Goal: Contribute content: Contribute content

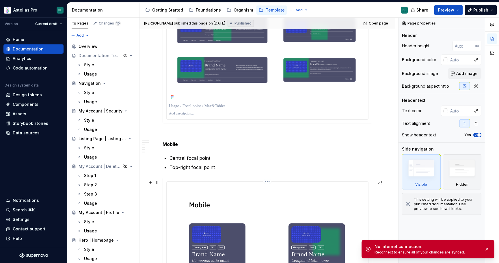
scroll to position [592, 0]
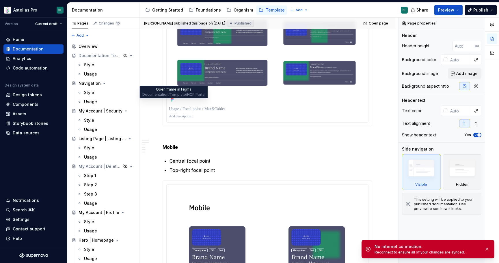
click at [172, 100] on icon at bounding box center [172, 99] width 1 height 1
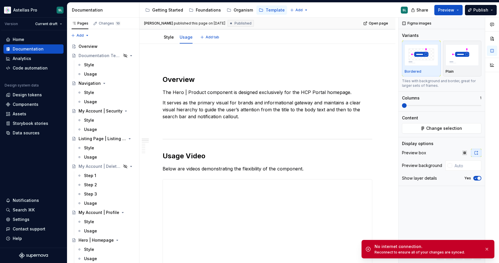
scroll to position [0, 0]
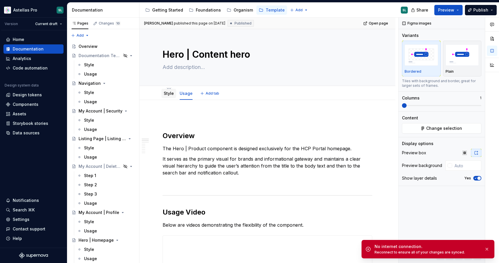
click at [168, 93] on link "Style" at bounding box center [169, 93] width 10 height 5
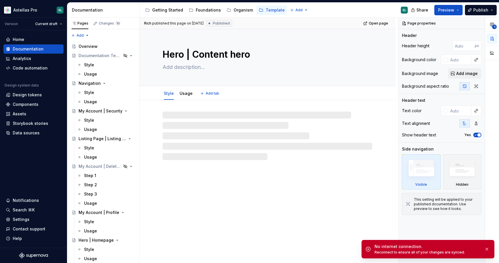
type textarea "*"
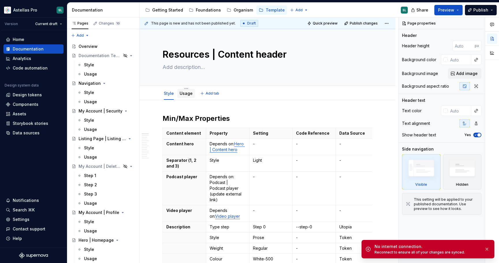
click at [191, 95] on link "Usage" at bounding box center [186, 93] width 13 height 5
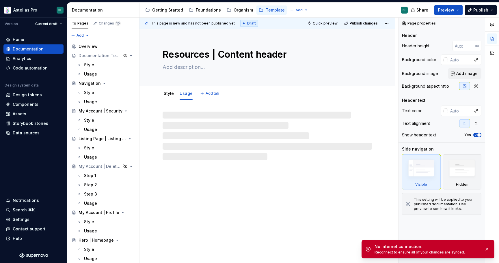
type textarea "*"
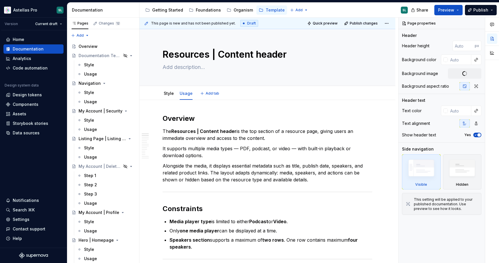
type textarea "*"
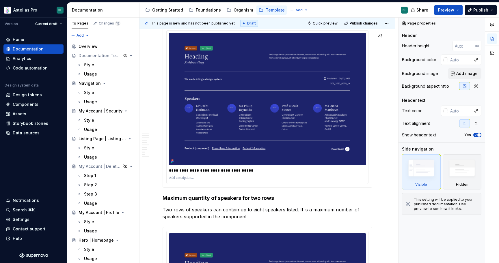
scroll to position [1219, 0]
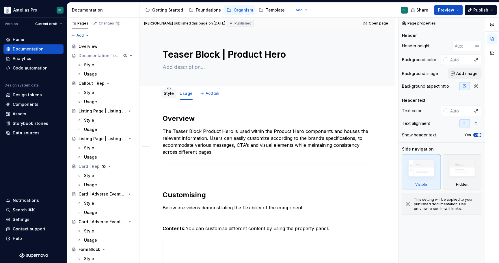
click at [167, 94] on link "Style" at bounding box center [169, 93] width 10 height 5
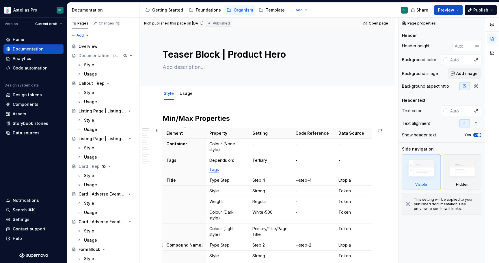
type textarea "*"
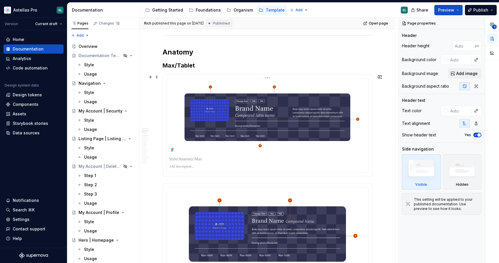
scroll to position [276, 0]
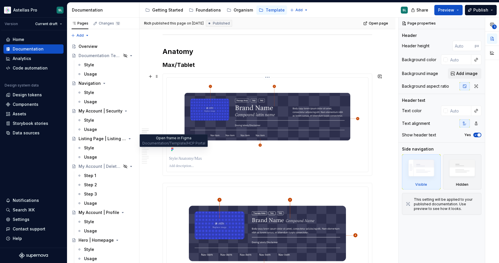
click at [172, 152] on icon at bounding box center [172, 149] width 5 height 5
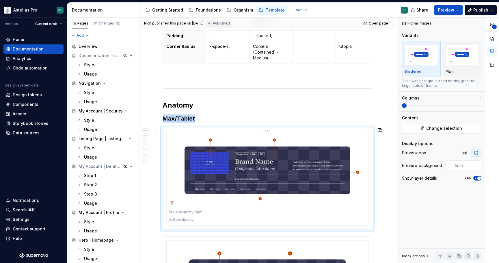
scroll to position [233, 0]
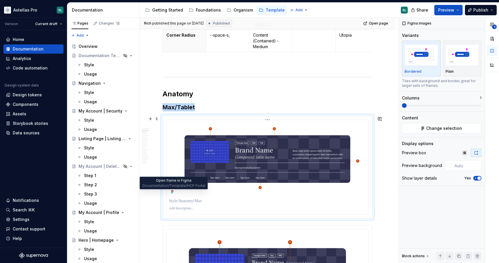
click at [172, 194] on icon at bounding box center [171, 193] width 1 height 1
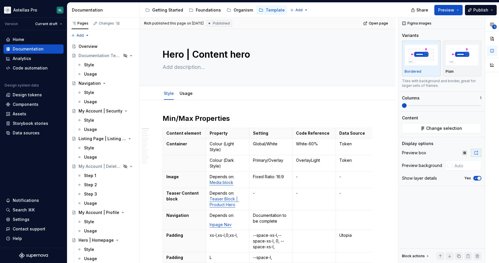
type textarea "*"
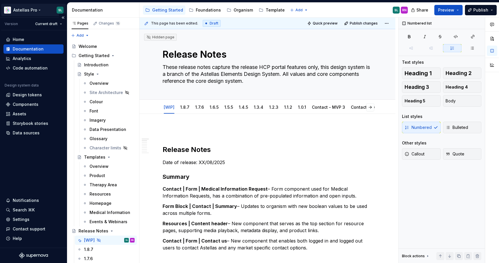
scroll to position [45, 0]
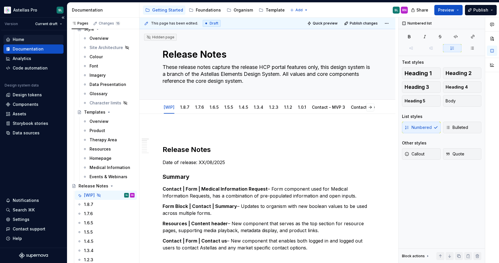
click at [21, 38] on div "Home" at bounding box center [19, 40] width 12 height 6
type textarea "*"
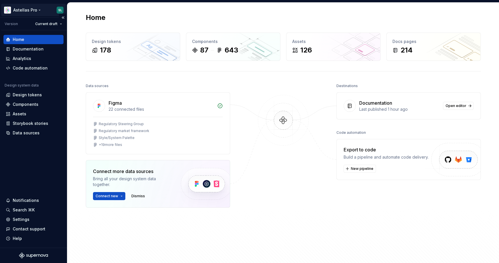
click at [33, 10] on html "Astellas Pro SL Version Current draft Home Documentation Analytics Code automat…" at bounding box center [249, 131] width 499 height 263
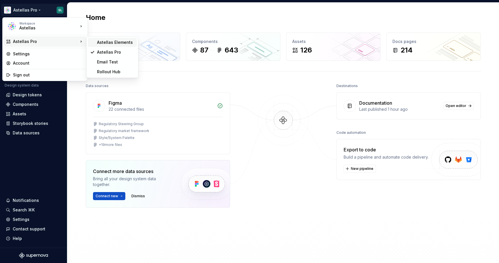
click at [125, 41] on div "Astellas Elements" at bounding box center [116, 43] width 38 height 6
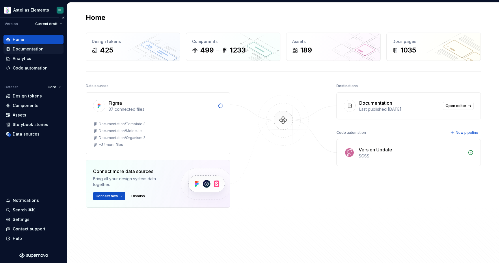
click at [39, 45] on div "Documentation" at bounding box center [33, 48] width 60 height 9
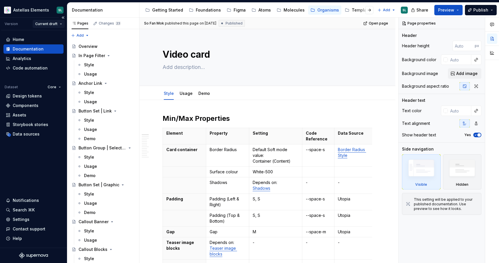
click at [57, 23] on html "Astellas Elements SL Version Current draft Home Documentation Analytics Code au…" at bounding box center [249, 131] width 499 height 263
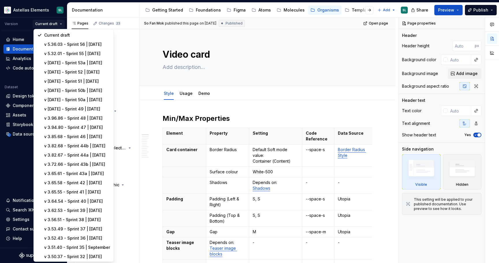
click at [121, 6] on html "Astellas Elements SL Version Current draft Home Documentation Analytics Code au…" at bounding box center [249, 131] width 499 height 263
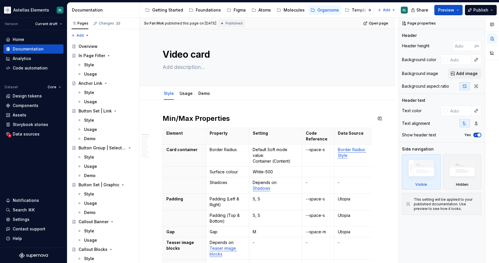
type textarea "*"
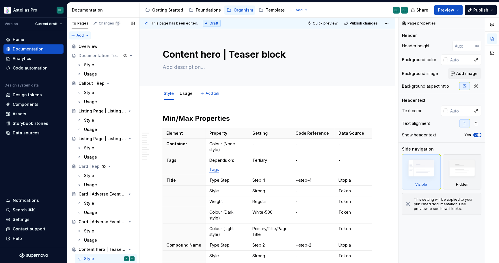
type textarea "*"
click at [38, 104] on div "Components" at bounding box center [33, 105] width 55 height 6
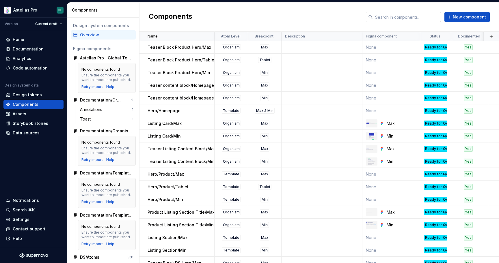
click at [416, 17] on input "text" at bounding box center [407, 17] width 68 height 10
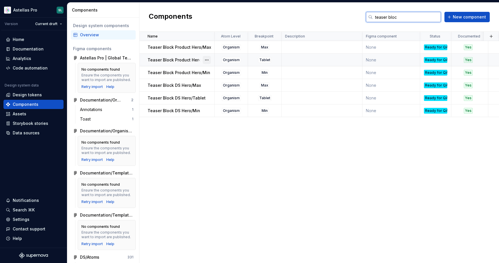
type input "teaser bloc"
click at [208, 59] on button "button" at bounding box center [207, 60] width 8 height 8
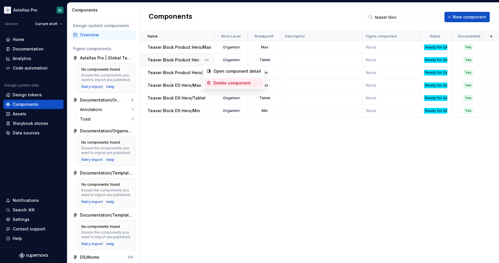
click at [234, 84] on div "Delete component" at bounding box center [237, 83] width 48 height 6
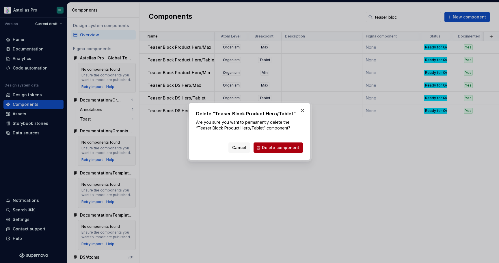
click at [269, 147] on span "Delete component" at bounding box center [280, 148] width 37 height 6
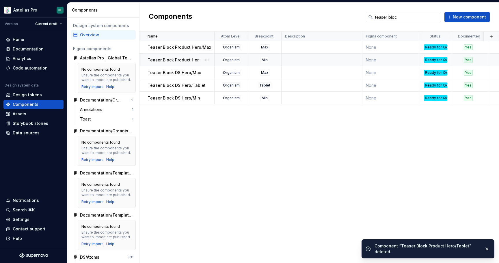
click at [180, 61] on p "Teaser Block Product Hero/Min" at bounding box center [179, 60] width 63 height 6
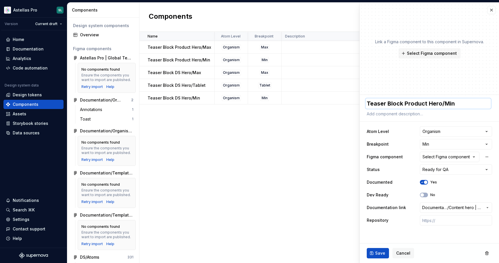
click at [442, 104] on textarea "Teaser Block Product Hero/Min" at bounding box center [428, 103] width 125 height 10
click at [441, 103] on textarea "Teaser Block Product Hero/Min" at bounding box center [428, 103] width 125 height 10
drag, startPoint x: 441, startPoint y: 103, endPoint x: 368, endPoint y: 103, distance: 72.5
click at [368, 103] on textarea "Teaser Block Product Hero/Min" at bounding box center [428, 103] width 125 height 10
type textarea "*"
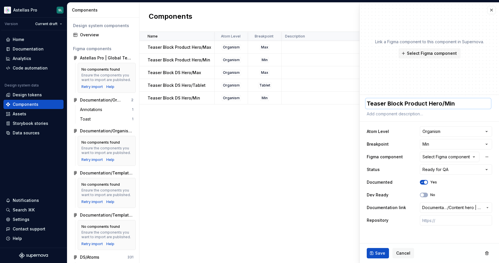
type textarea "C/Min"
type textarea "*"
type textarea "Co/Min"
type textarea "*"
type textarea "Con/Min"
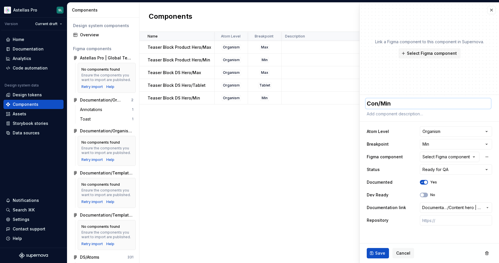
type textarea "*"
type textarea "Cont/Min"
type textarea "*"
type textarea "[PERSON_NAME]/Min"
type textarea "*"
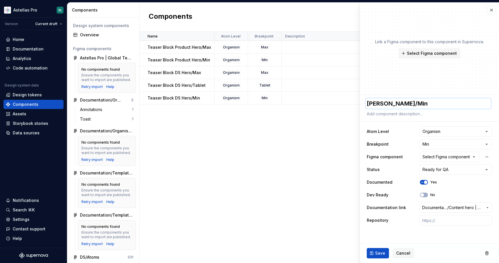
type textarea "Conten/Min"
type textarea "*"
type textarea "Content/Min"
type textarea "*"
type textarea "Content /Min"
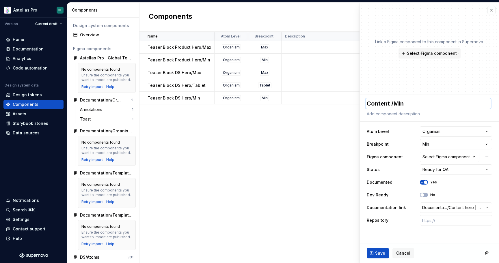
type textarea "*"
type textarea "Content h/Min"
type textarea "*"
type textarea "Content he/Min"
type textarea "*"
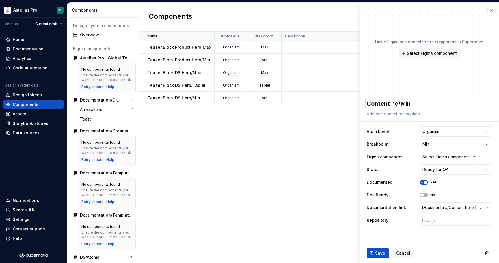
type textarea "Content her/Min"
type textarea "*"
type textarea "Content hero/Min"
type textarea "*"
type textarea "Content hero//Min"
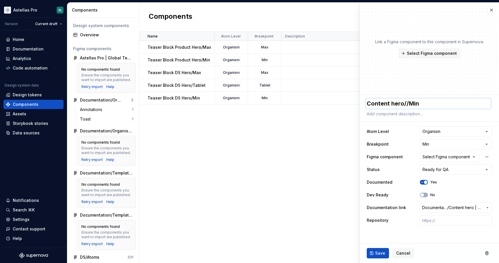
type textarea "*"
type textarea "Content hero/T/Min"
type textarea "*"
type textarea "Content hero/Te/Min"
type textarea "*"
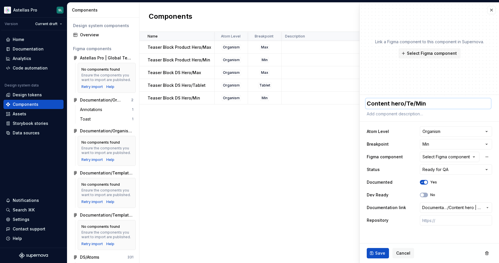
type textarea "Content hero/Tea/Min"
type textarea "*"
type textarea "Content hero/Teas/Min"
type textarea "*"
type textarea "Content hero/Tease/Min"
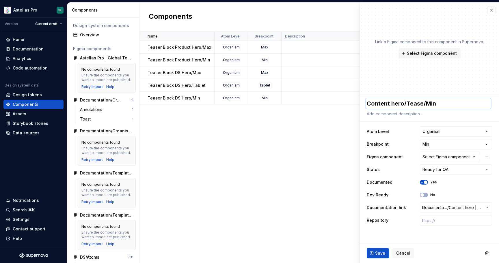
type textarea "*"
type textarea "Content hero/Teaser/Min"
type textarea "*"
type textarea "Content hero/Teaser /Min"
type textarea "*"
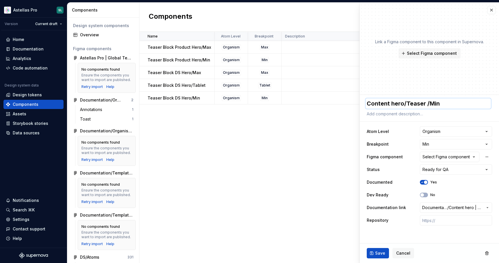
type textarea "Content hero/Teaser b/Min"
type textarea "*"
type textarea "Content hero/Teaser bl/Min"
type textarea "*"
type textarea "Content hero/Teaser blo/Min"
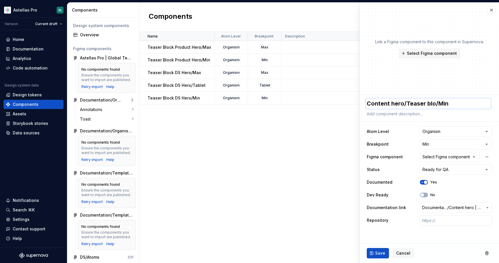
type textarea "*"
type textarea "Content hero/Teaser bloc/Min"
type textarea "*"
type textarea "Content hero/Teaser block/Min"
type textarea "*"
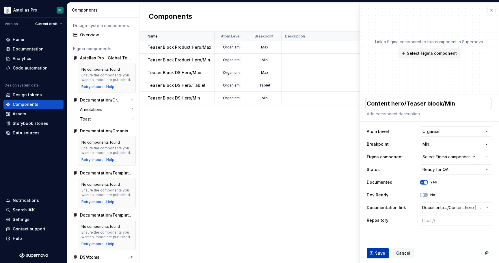
type textarea "Content hero/Teaser block/Min"
click at [383, 253] on span "Save" at bounding box center [380, 254] width 10 height 6
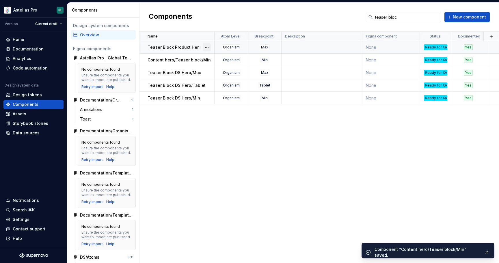
click at [208, 47] on button "button" at bounding box center [207, 47] width 8 height 8
click at [187, 47] on html "Astellas Pro SL Version Current draft Home Documentation Analytics Code automat…" at bounding box center [249, 131] width 499 height 263
click at [176, 48] on p "Teaser Block Product Hero/Max" at bounding box center [180, 47] width 64 height 6
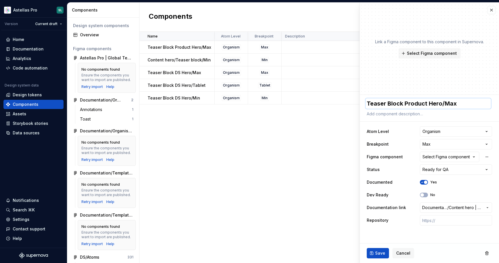
click at [431, 108] on textarea "Teaser Block Product Hero/Max" at bounding box center [428, 103] width 125 height 10
click at [442, 104] on textarea "Teaser Block Product Hero/Max" at bounding box center [428, 103] width 125 height 10
drag, startPoint x: 441, startPoint y: 104, endPoint x: 367, endPoint y: 101, distance: 73.7
click at [367, 101] on textarea "Teaser Block Product Hero/Max" at bounding box center [428, 103] width 125 height 10
type textarea "*"
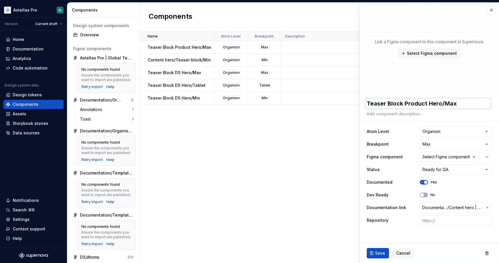
type textarea "C/Max"
type textarea "*"
type textarea "Co/Max"
type textarea "*"
type textarea "Con/Max"
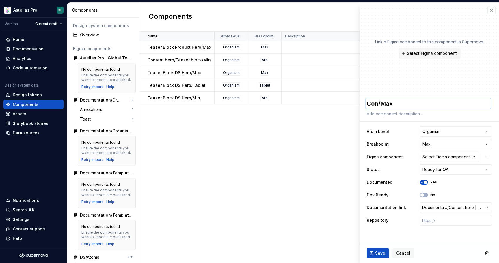
type textarea "*"
type textarea "Cont/Max"
type textarea "*"
type textarea "[PERSON_NAME]/Max"
type textarea "*"
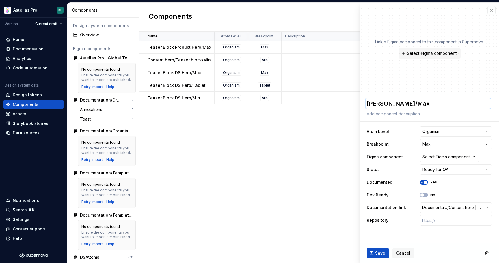
type textarea "Conten/Max"
type textarea "*"
type textarea "Content/Max"
type textarea "*"
type textarea "Content /Max"
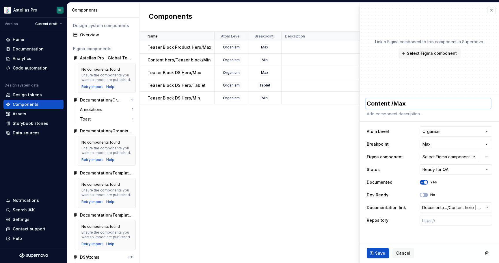
type textarea "*"
type textarea "Content h/Max"
type textarea "*"
type textarea "Content he/Max"
type textarea "*"
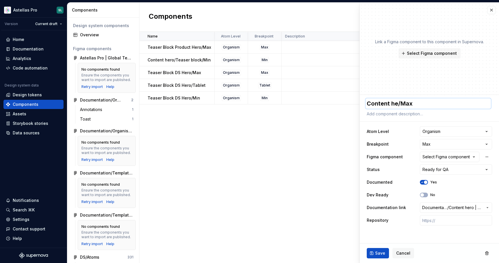
type textarea "Content her/Max"
type textarea "*"
type textarea "Content hero/Max"
type textarea "*"
type textarea "Content hero//[PERSON_NAME]"
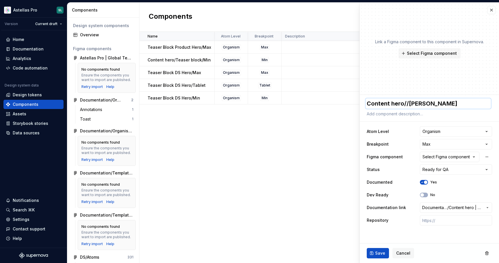
type textarea "*"
type textarea "Content hero/T/Max"
type textarea "*"
type textarea "Content hero/Te/Max"
type textarea "*"
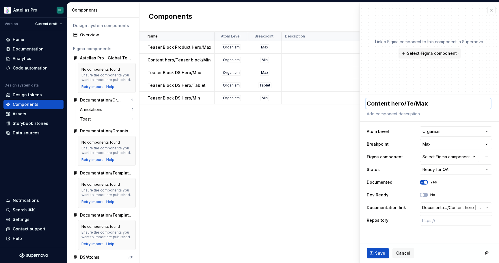
type textarea "Content hero/Tea/Max"
type textarea "*"
type textarea "Content hero/Teas/Max"
type textarea "*"
type textarea "Content hero/Tease/[PERSON_NAME]"
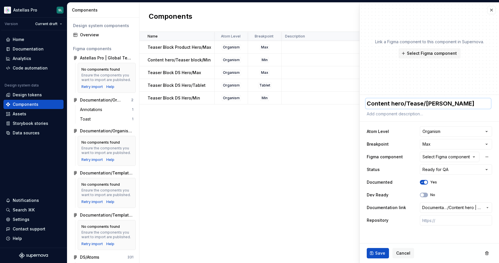
type textarea "*"
type textarea "Content hero/Teaser/Max"
type textarea "*"
type textarea "Content hero/Teaser /Max"
type textarea "*"
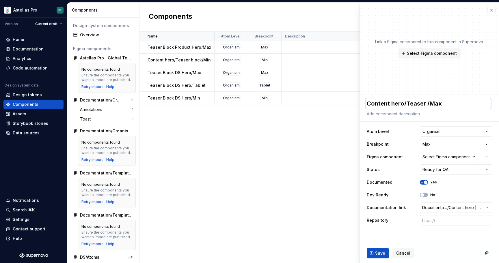
type textarea "Content hero/Teaser b/Max"
type textarea "*"
type textarea "Content hero/Teaser bl/Max"
type textarea "*"
type textarea "Content hero/Teaser blo/Max"
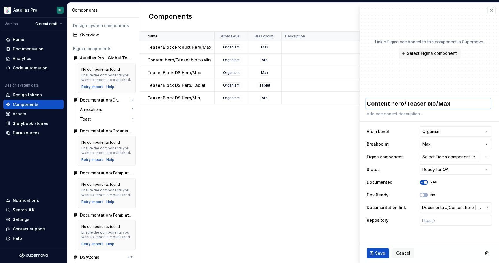
type textarea "*"
type textarea "Content hero/Teaser bloc/Max"
type textarea "*"
type textarea "Content hero/Teaser block/Max"
click at [384, 253] on span "Save" at bounding box center [380, 254] width 10 height 6
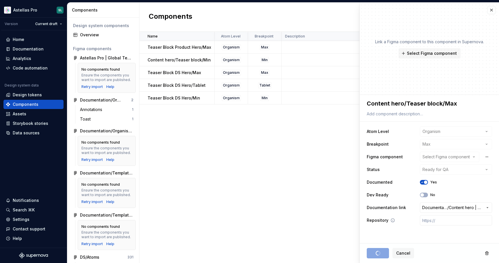
type textarea "*"
